Goal: Information Seeking & Learning: Find specific fact

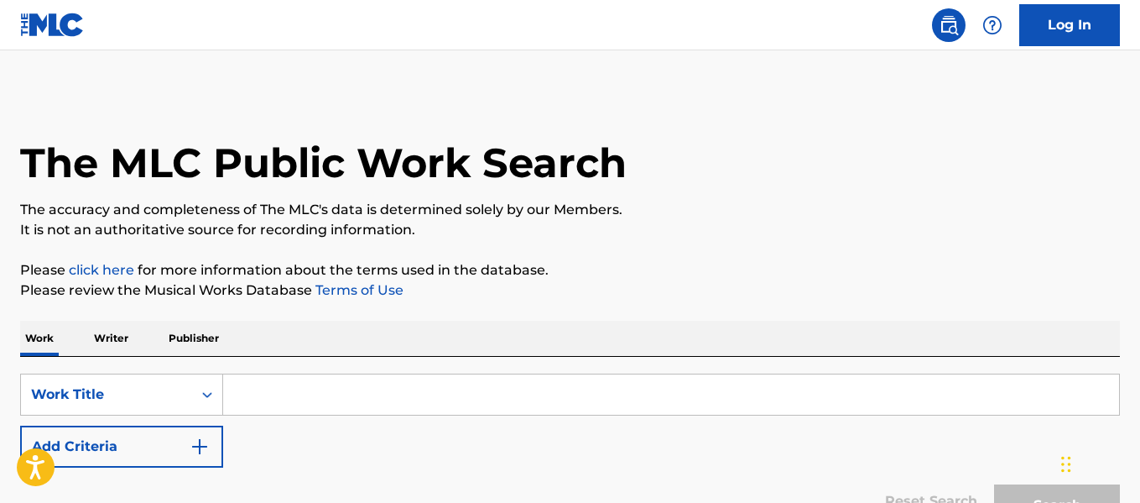
click at [334, 379] on input "Search Form" at bounding box center [671, 394] width 896 height 40
click at [133, 336] on div "Work Writer Publisher" at bounding box center [570, 337] width 1100 height 35
click at [131, 336] on p "Writer" at bounding box center [111, 337] width 44 height 35
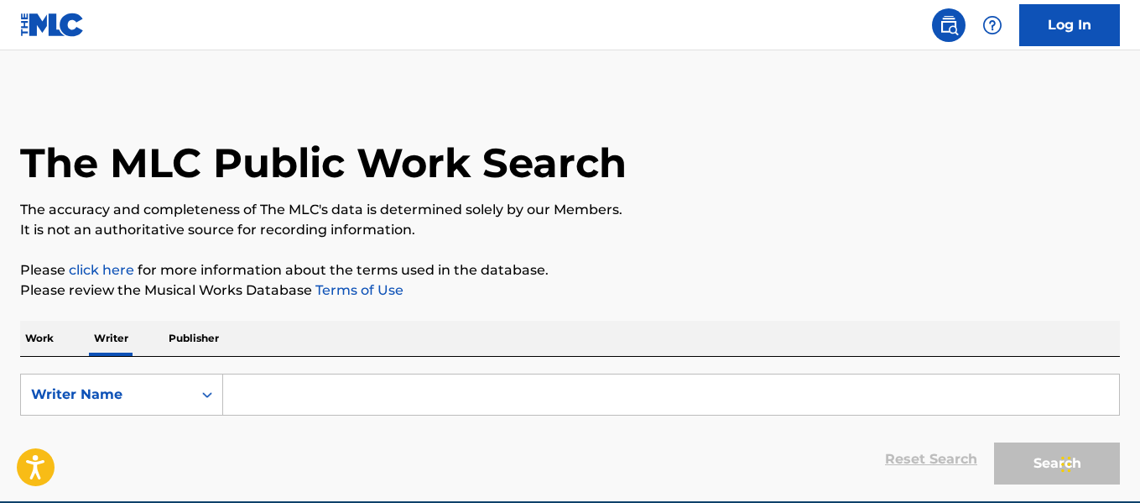
click at [369, 398] on input "Search Form" at bounding box center [671, 394] width 896 height 40
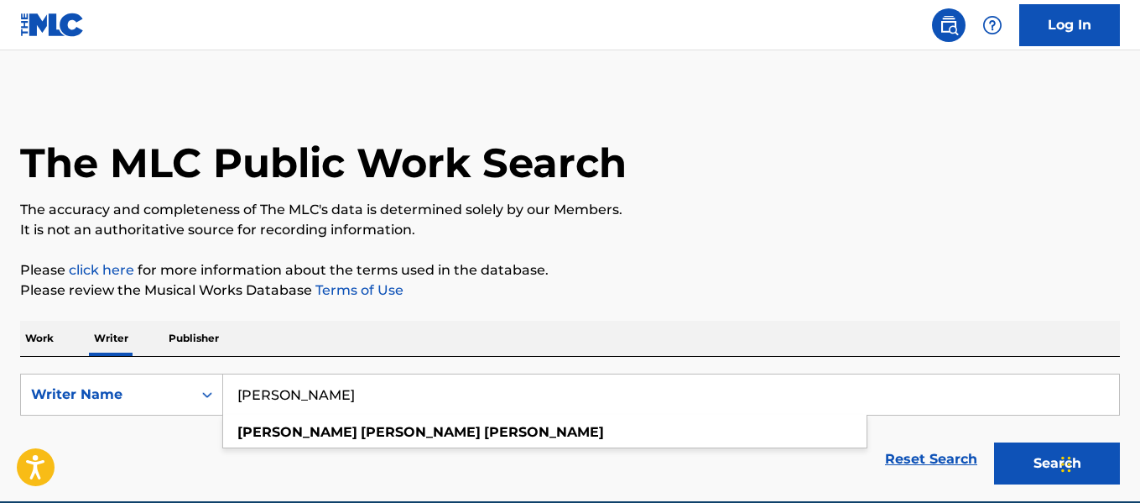
click at [994, 442] on button "Search" at bounding box center [1057, 463] width 126 height 42
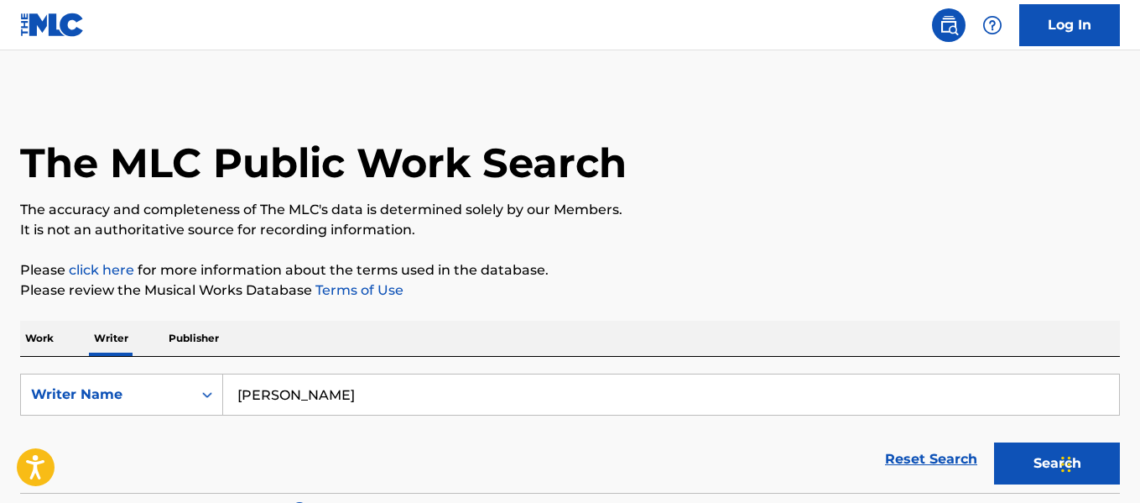
click at [428, 404] on input "[PERSON_NAME]" at bounding box center [671, 394] width 896 height 40
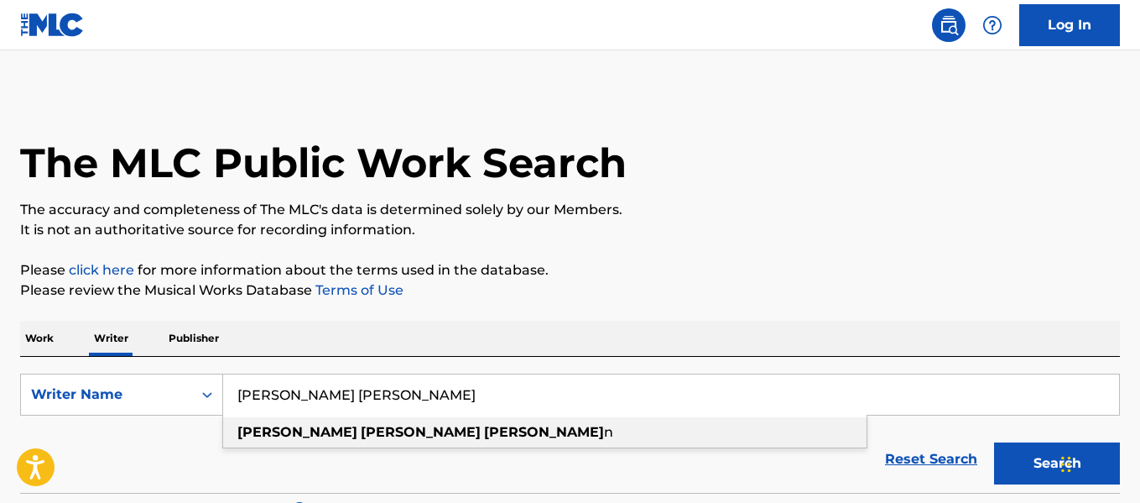
click at [408, 418] on div "[PERSON_NAME] [PERSON_NAME] n" at bounding box center [544, 432] width 643 height 30
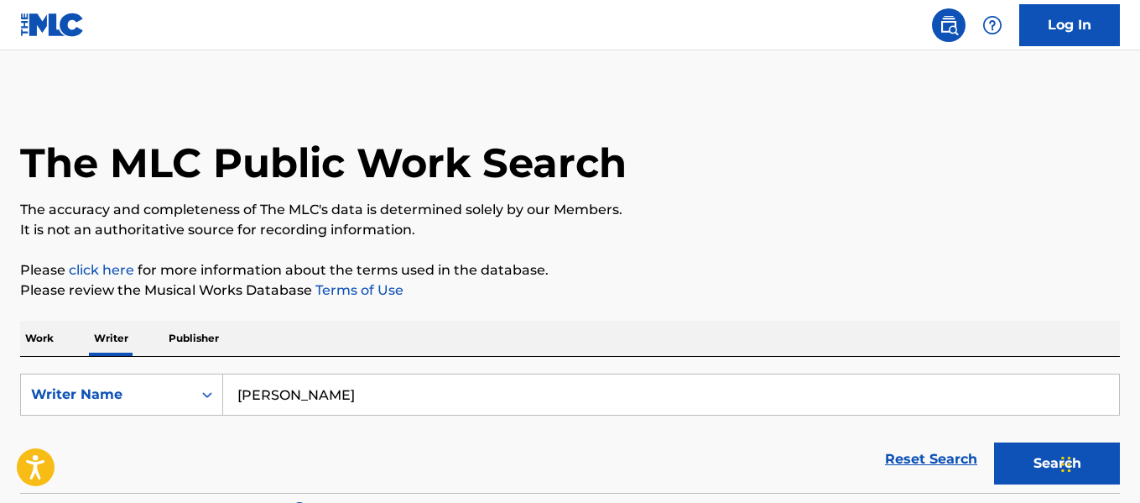
click at [999, 452] on button "Search" at bounding box center [1057, 463] width 126 height 42
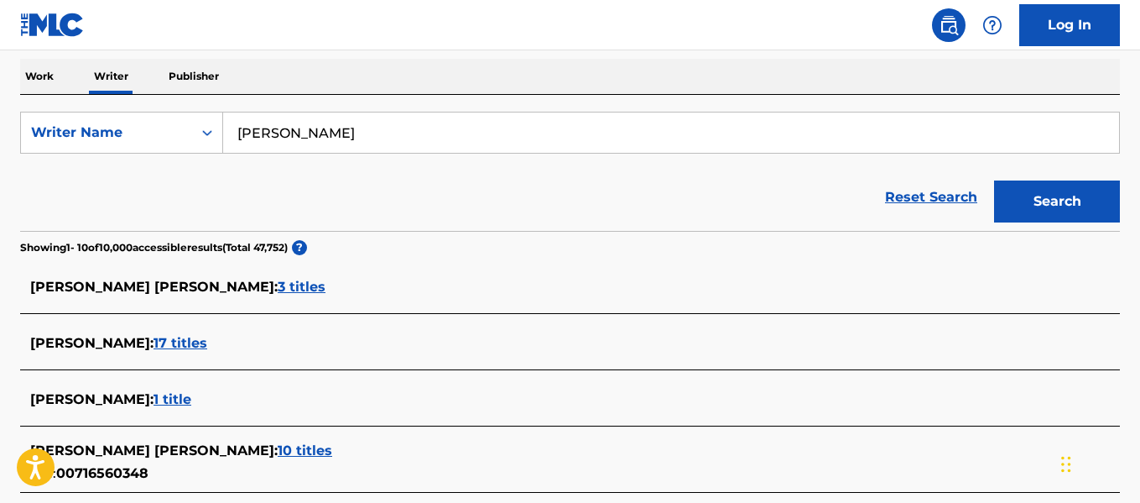
scroll to position [281, 0]
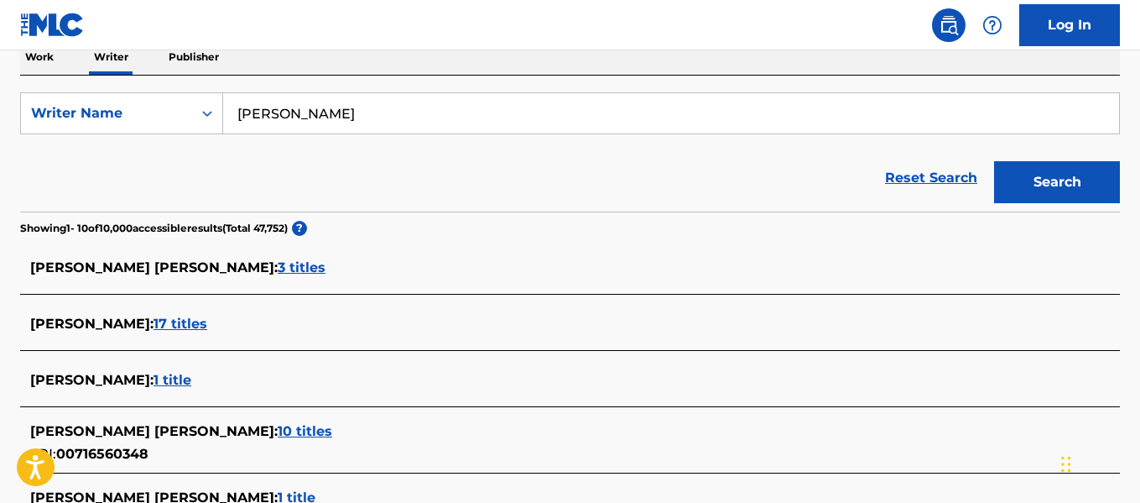
click at [386, 117] on input "[PERSON_NAME]" at bounding box center [671, 113] width 896 height 40
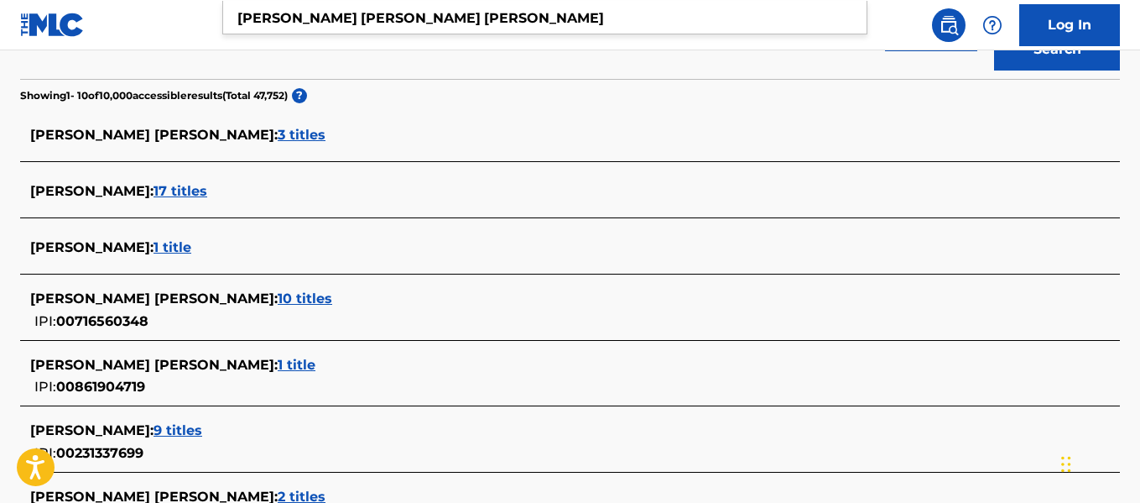
scroll to position [33, 0]
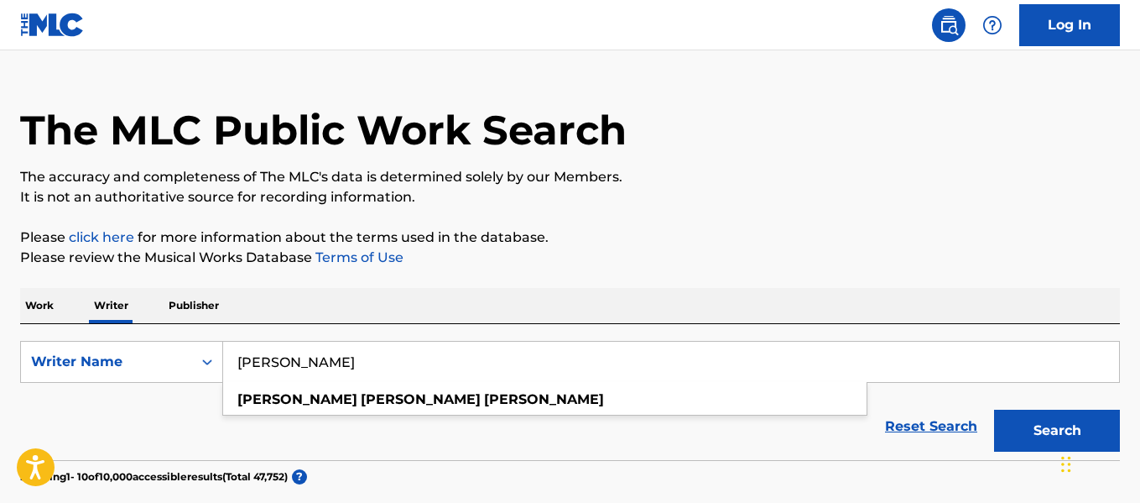
click at [310, 360] on input "[PERSON_NAME]" at bounding box center [671, 361] width 896 height 40
type input "[PERSON_NAME]"
click at [994, 409] on button "Search" at bounding box center [1057, 430] width 126 height 42
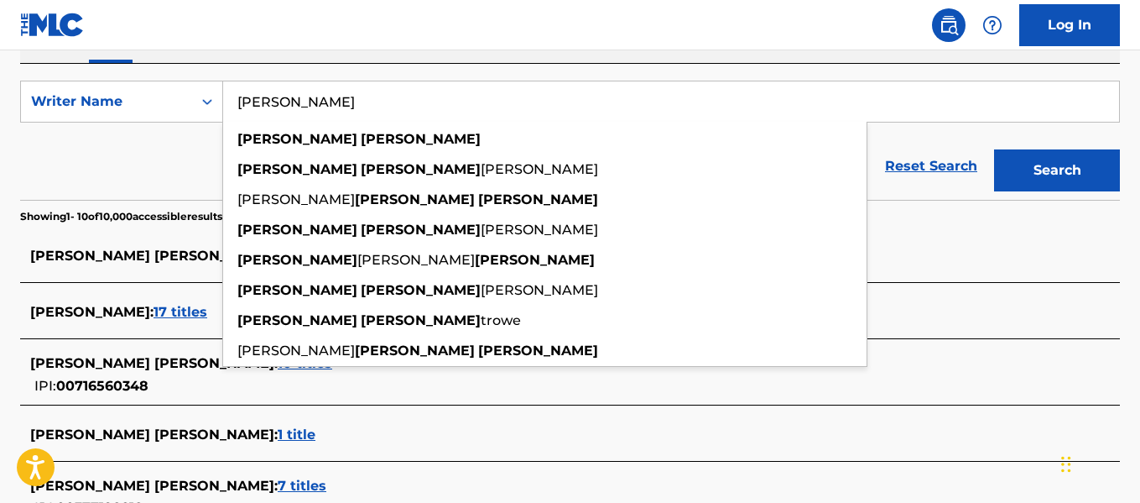
scroll to position [382, 0]
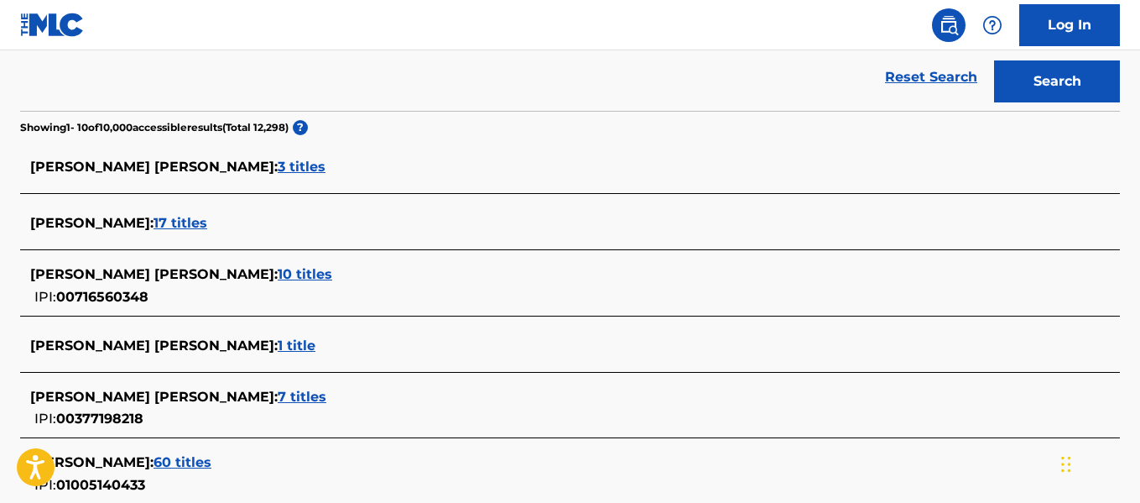
click at [122, 103] on div "Reset Search Search" at bounding box center [570, 77] width 1100 height 67
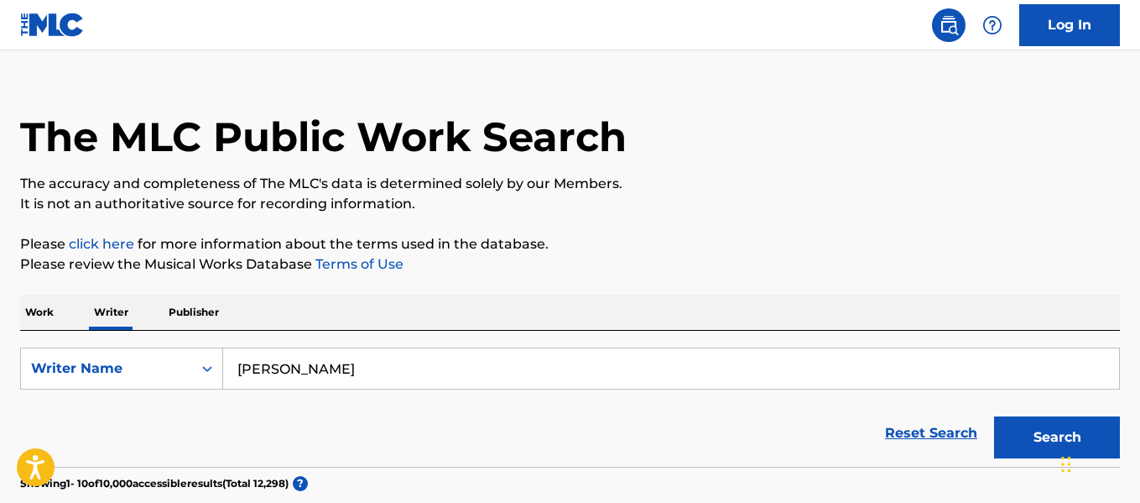
scroll to position [16, 0]
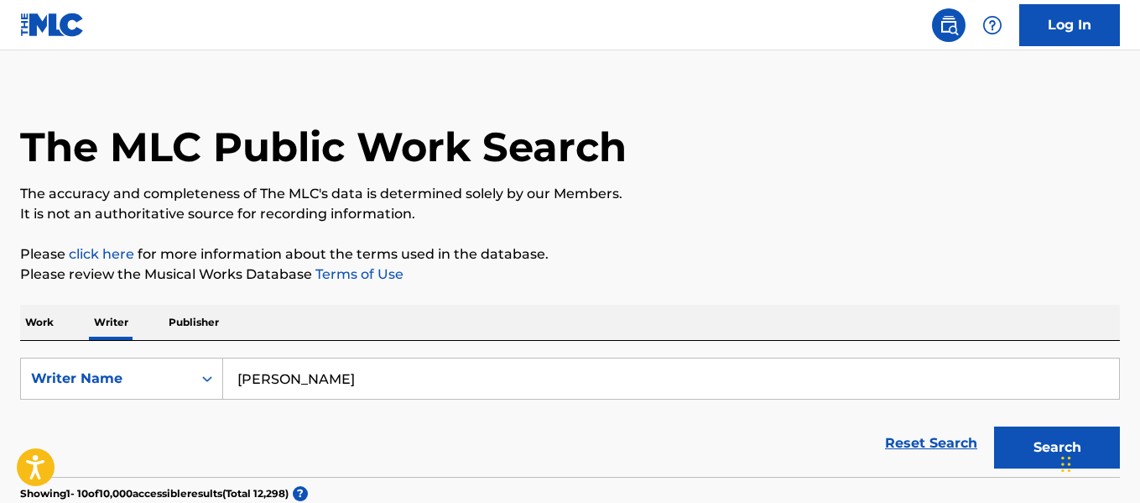
click at [62, 319] on div "Work Writer Publisher" at bounding box center [570, 322] width 1100 height 35
click at [55, 319] on p "Work" at bounding box center [39, 322] width 39 height 35
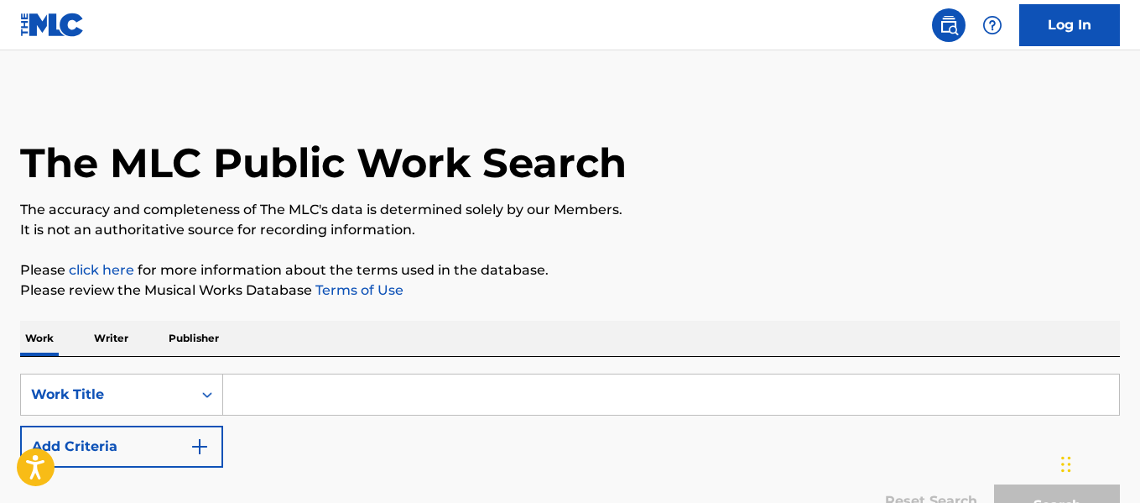
click at [269, 403] on input "Search Form" at bounding box center [671, 394] width 896 height 40
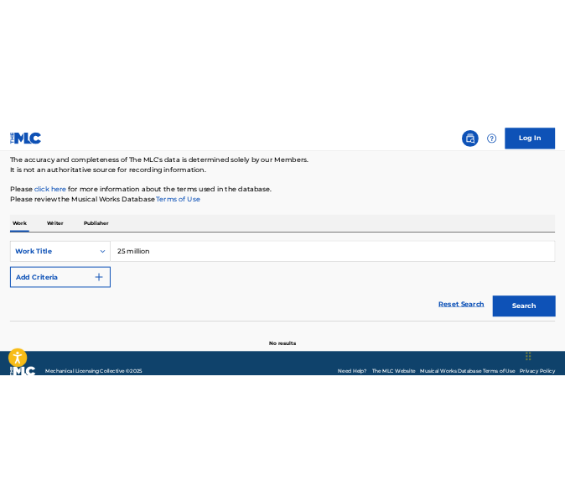
scroll to position [143, 0]
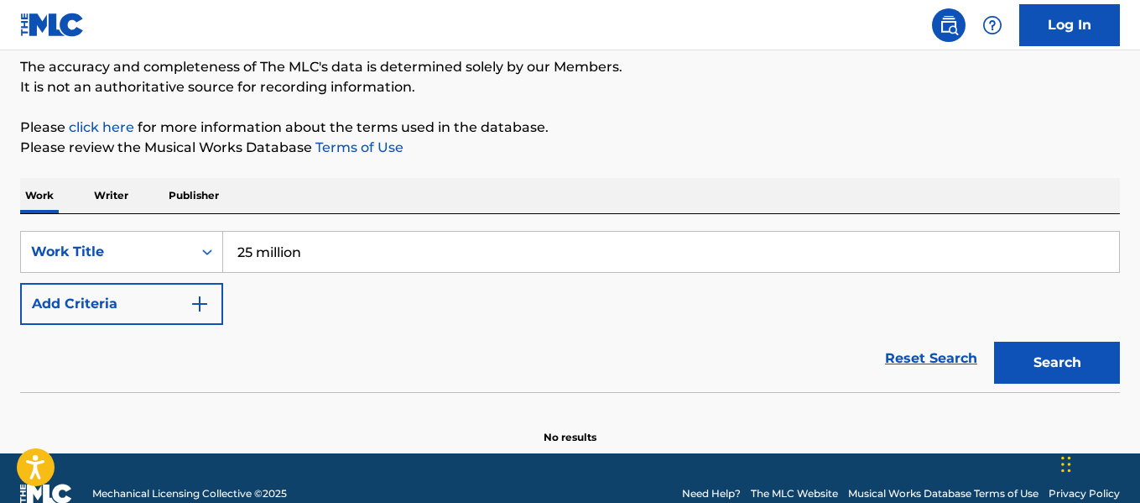
type input "25 million"
click at [196, 318] on button "Add Criteria" at bounding box center [121, 304] width 203 height 42
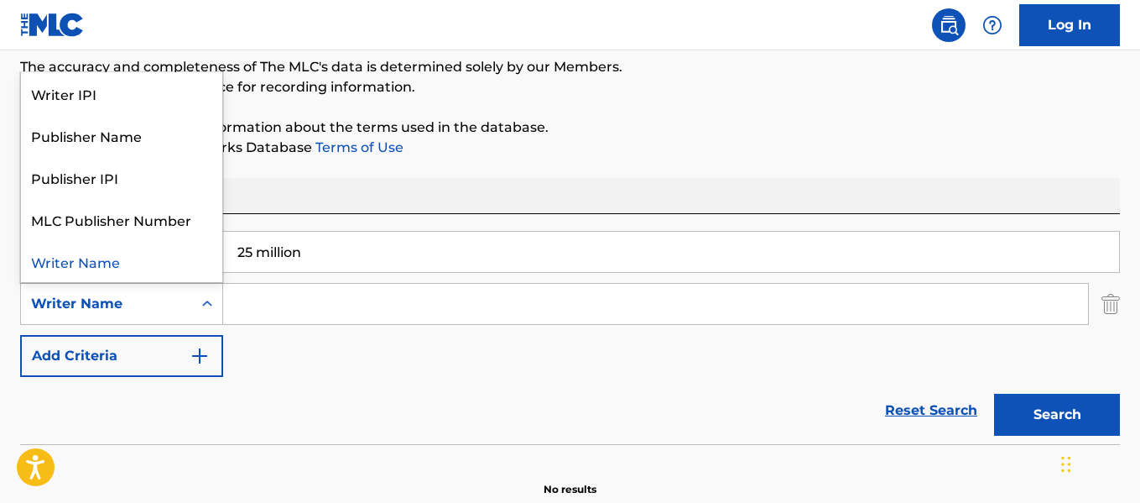
click at [196, 318] on div "Search Form" at bounding box center [207, 304] width 30 height 30
click at [300, 320] on input "Search Form" at bounding box center [655, 304] width 865 height 40
